Goal: Task Accomplishment & Management: Manage account settings

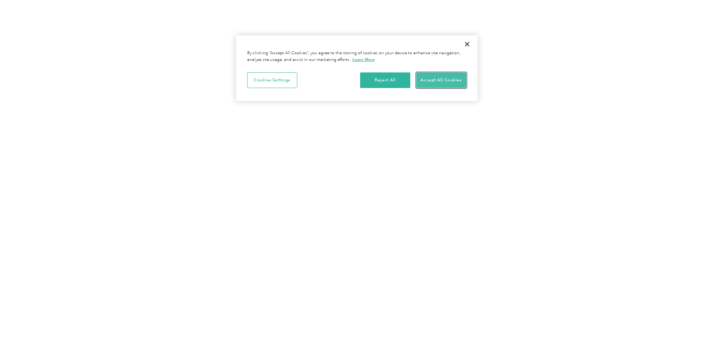
click at [440, 81] on button "Accept All Cookies" at bounding box center [441, 80] width 50 height 16
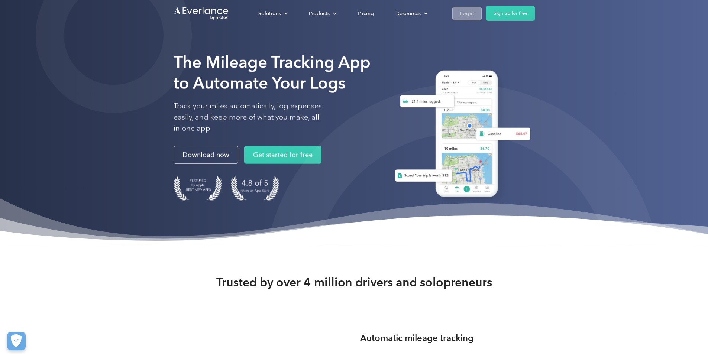
click at [474, 13] on div "Login" at bounding box center [467, 13] width 14 height 9
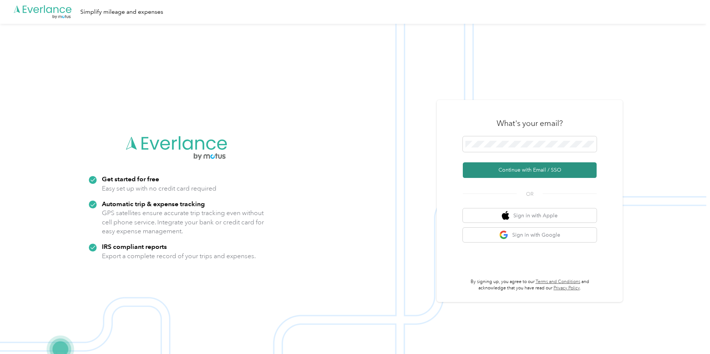
click at [518, 171] on button "Continue with Email / SSO" at bounding box center [530, 170] width 134 height 16
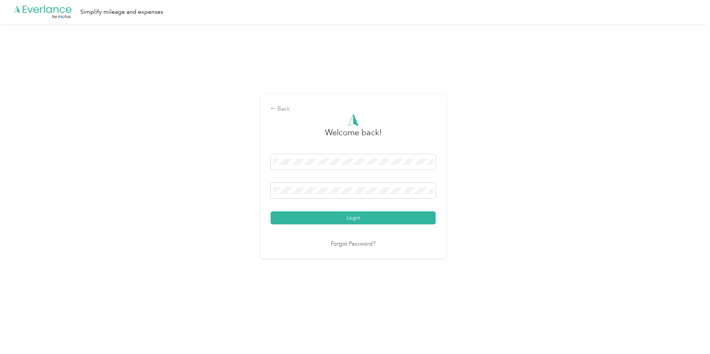
click at [271, 211] on button "Login" at bounding box center [353, 217] width 165 height 13
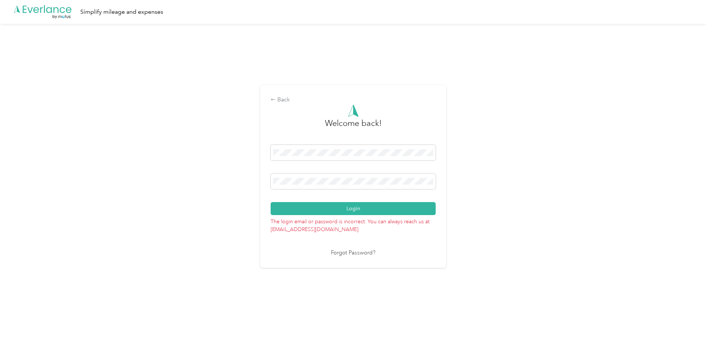
click at [266, 183] on div "Back Welcome back! Login The login email or password is incorrect. You can alwa…" at bounding box center [353, 176] width 186 height 182
click at [271, 202] on button "Login" at bounding box center [353, 208] width 165 height 13
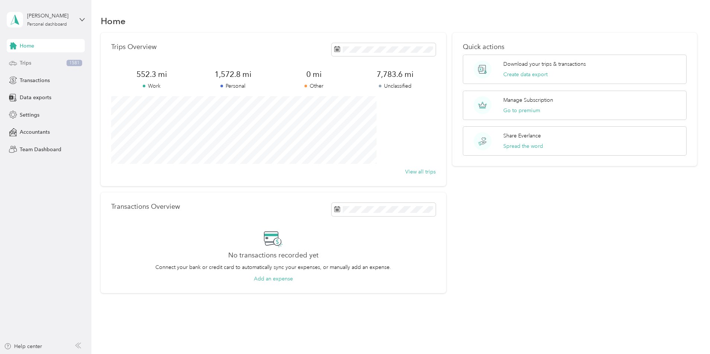
click at [30, 58] on div "Trips 1581" at bounding box center [46, 62] width 78 height 13
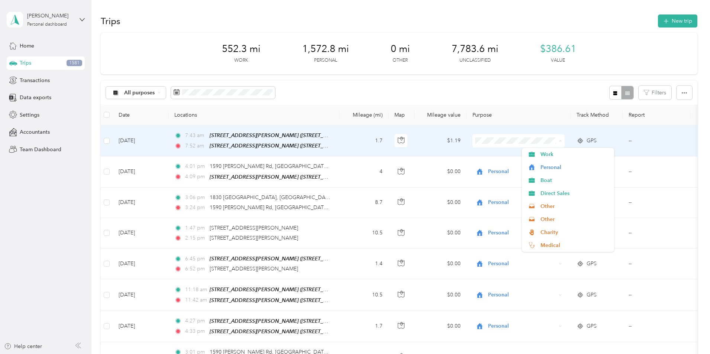
click at [562, 142] on span at bounding box center [559, 141] width 6 height 8
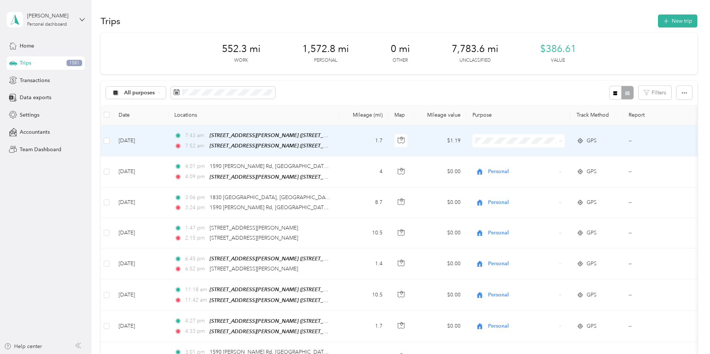
click at [585, 165] on span "Personal" at bounding box center [574, 168] width 69 height 8
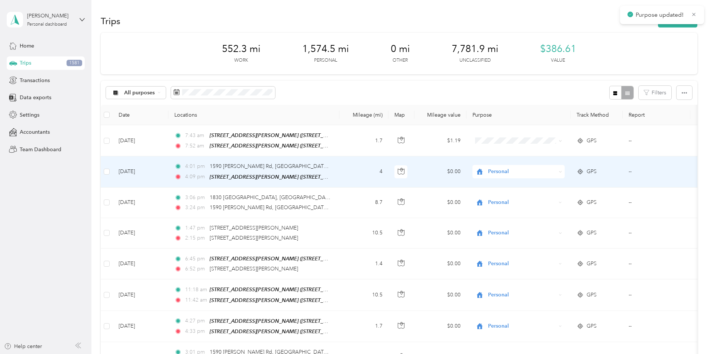
click at [562, 172] on icon at bounding box center [560, 171] width 3 height 3
click at [586, 200] on li "Personal" at bounding box center [568, 197] width 92 height 13
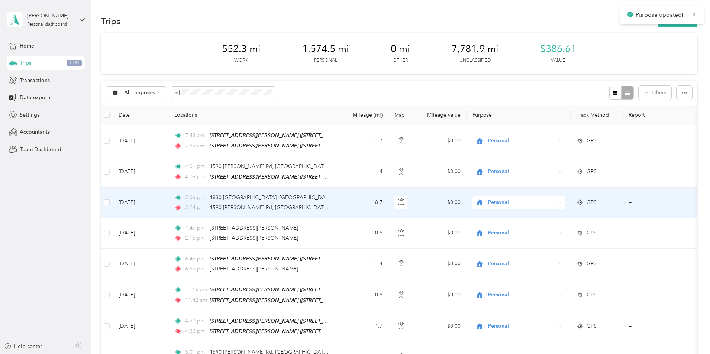
click at [565, 204] on div "Personal" at bounding box center [518, 202] width 92 height 13
click at [588, 229] on span "Personal" at bounding box center [570, 228] width 60 height 8
click at [588, 229] on li "Personal" at bounding box center [568, 228] width 92 height 13
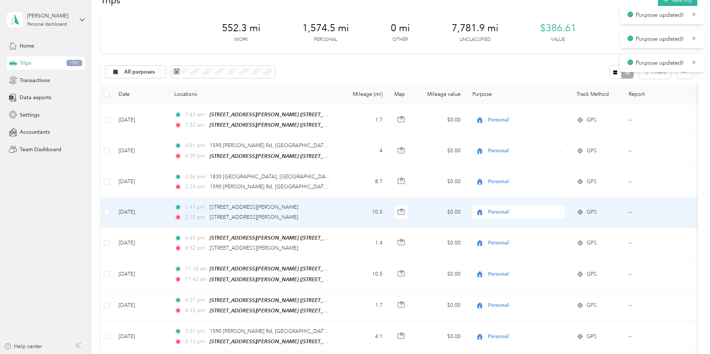
scroll to position [37, 0]
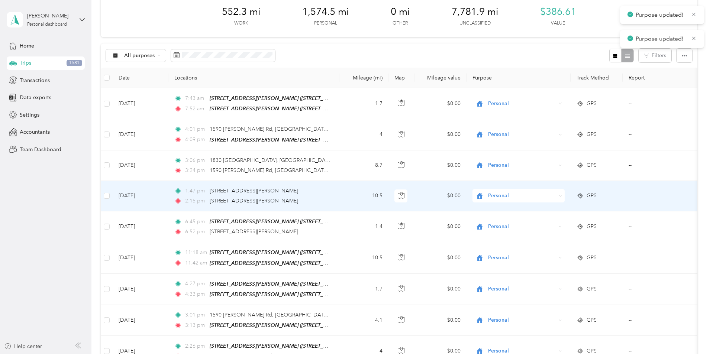
click at [565, 196] on div "Personal" at bounding box center [518, 195] width 92 height 13
click at [586, 219] on span "Personal" at bounding box center [570, 222] width 60 height 8
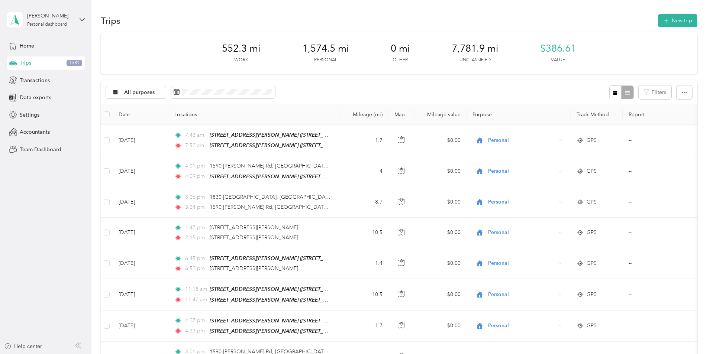
scroll to position [0, 0]
click at [161, 93] on icon at bounding box center [159, 92] width 3 height 3
click at [201, 118] on span "Unclassified" at bounding box center [192, 116] width 36 height 8
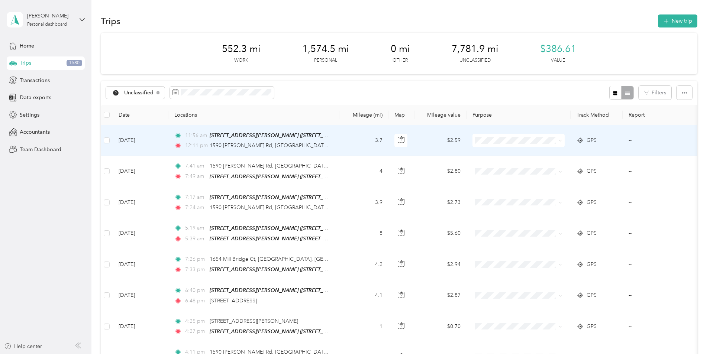
click at [562, 142] on span at bounding box center [559, 140] width 6 height 8
click at [565, 146] on span at bounding box center [518, 140] width 92 height 13
click at [562, 140] on span at bounding box center [559, 140] width 6 height 8
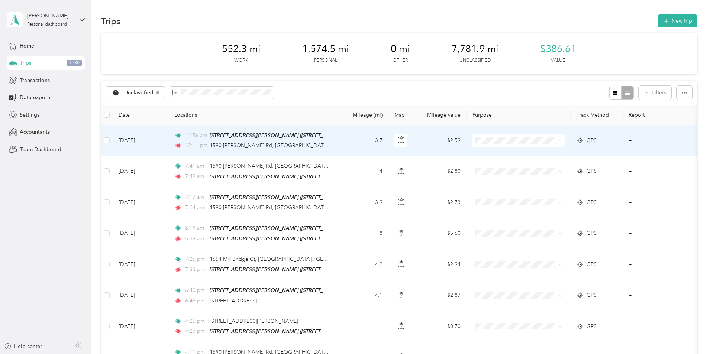
click at [558, 167] on span "Personal" at bounding box center [574, 165] width 69 height 8
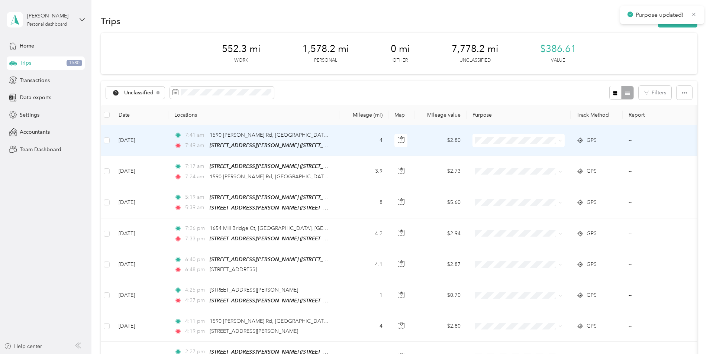
click at [565, 144] on span at bounding box center [518, 140] width 92 height 13
click at [562, 142] on span at bounding box center [559, 140] width 6 height 8
click at [562, 140] on icon at bounding box center [560, 140] width 3 height 3
click at [593, 164] on span "Personal" at bounding box center [574, 168] width 69 height 8
click at [562, 140] on span at bounding box center [559, 140] width 6 height 8
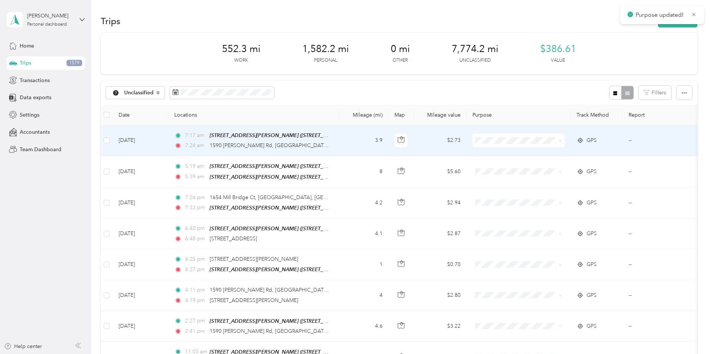
click at [562, 141] on icon at bounding box center [560, 140] width 3 height 3
click at [598, 168] on li "Personal" at bounding box center [568, 163] width 92 height 13
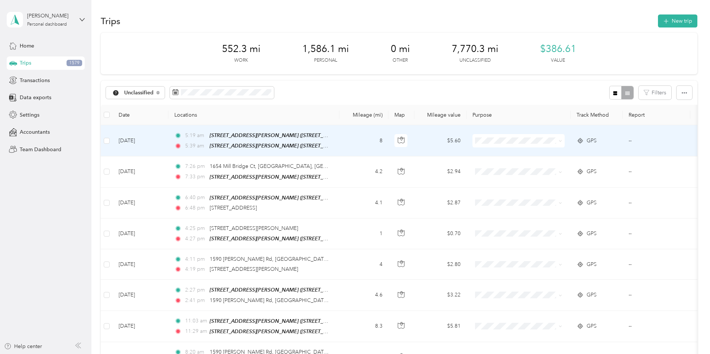
click at [561, 140] on icon at bounding box center [560, 140] width 2 height 1
click at [601, 165] on span "Personal" at bounding box center [574, 165] width 69 height 8
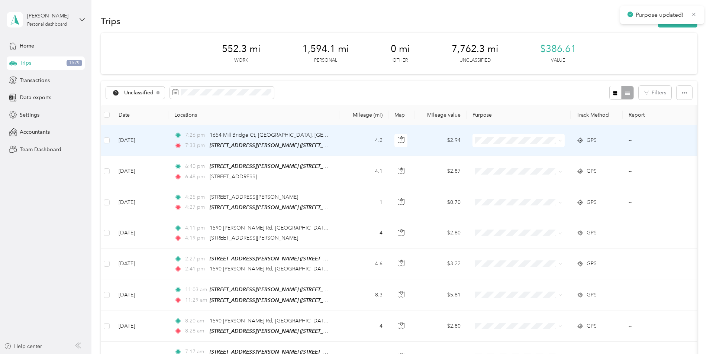
click at [562, 141] on span at bounding box center [559, 140] width 6 height 8
click at [562, 142] on icon at bounding box center [560, 140] width 3 height 3
click at [596, 168] on span "Personal" at bounding box center [574, 165] width 69 height 8
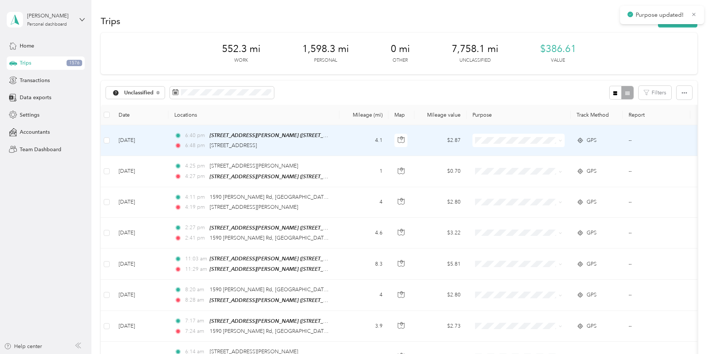
click at [562, 143] on span at bounding box center [560, 140] width 3 height 6
click at [562, 141] on icon at bounding box center [560, 140] width 3 height 3
click at [595, 164] on span "Personal" at bounding box center [574, 166] width 69 height 8
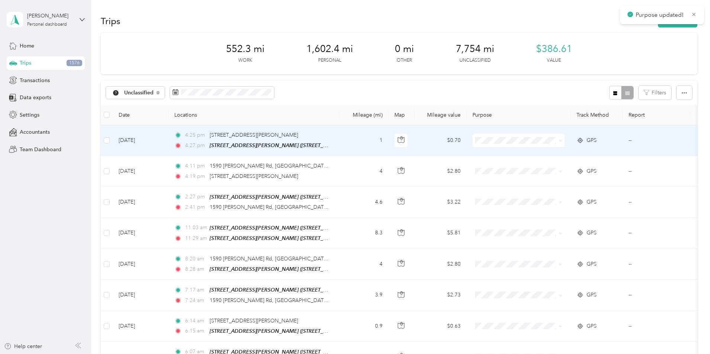
click at [562, 142] on span at bounding box center [559, 140] width 6 height 8
click at [562, 141] on icon at bounding box center [560, 140] width 3 height 3
click at [598, 165] on span "Personal" at bounding box center [574, 165] width 69 height 8
